Goal: Find contact information: Find contact information

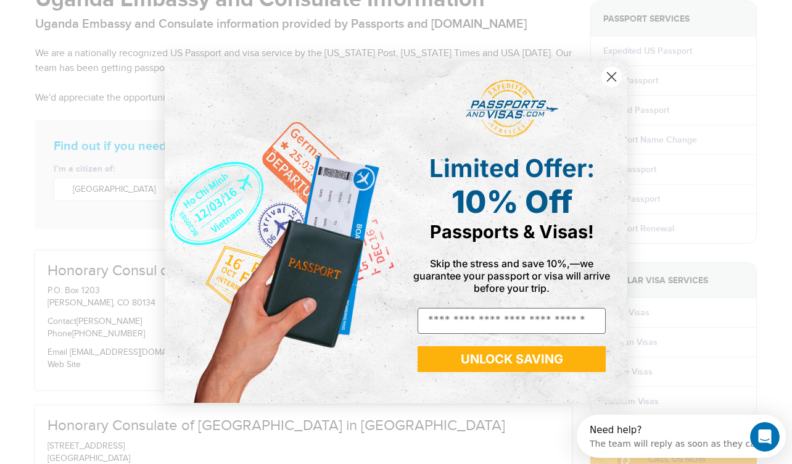
click at [611, 74] on circle "Close dialog" at bounding box center [612, 77] width 20 height 20
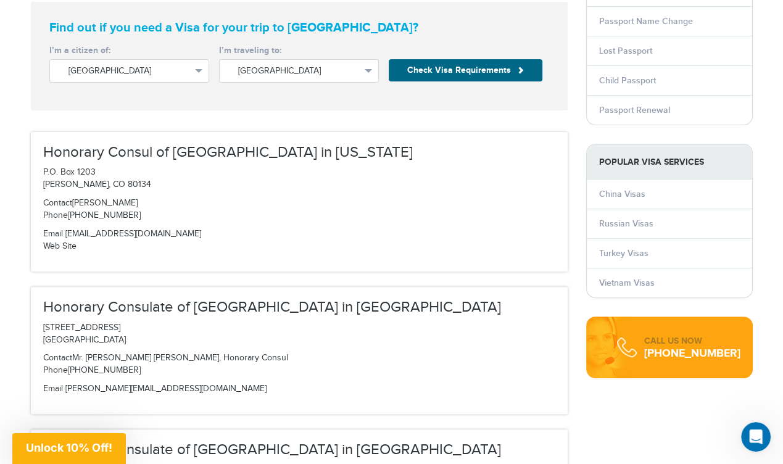
scroll to position [255, 0]
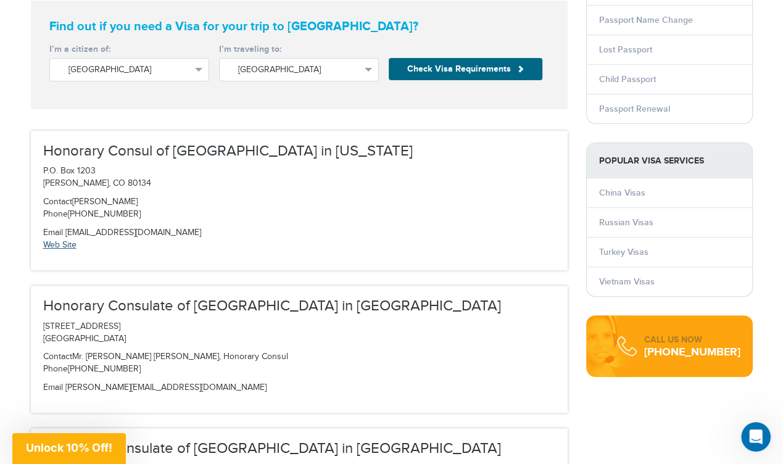
click at [73, 245] on link "Web Site" at bounding box center [59, 245] width 33 height 10
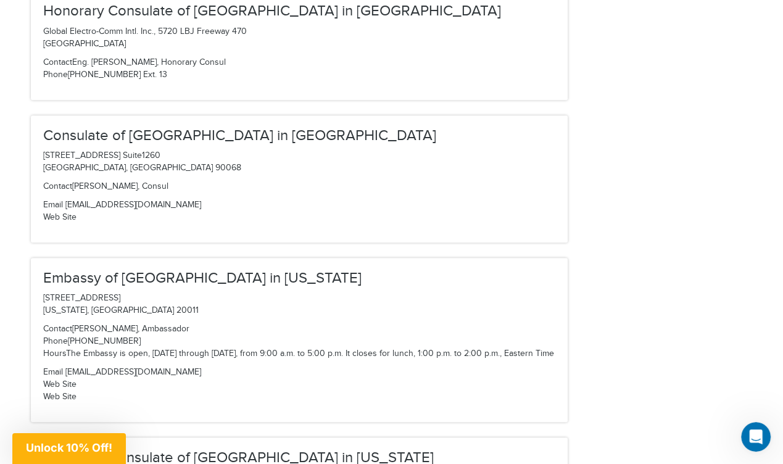
scroll to position [695, 0]
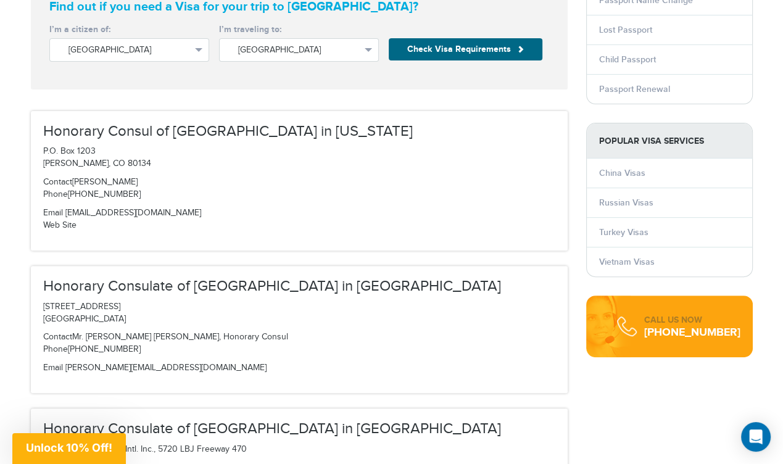
scroll to position [276, 0]
click at [194, 241] on div "Honorary Consul of Uganda in Colorado P.O. Box 1203 Parker, CO 80134 Contact Mr…" at bounding box center [299, 179] width 537 height 139
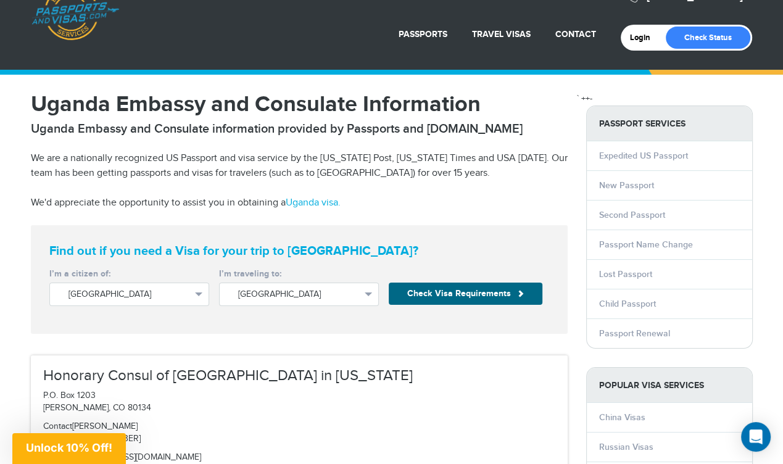
scroll to position [0, 0]
